Goal: Go to known website: Access a specific website the user already knows

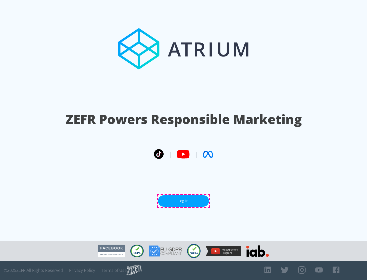
click at [183, 201] on link "Log In" at bounding box center [183, 200] width 51 height 11
